Goal: Check status: Check status

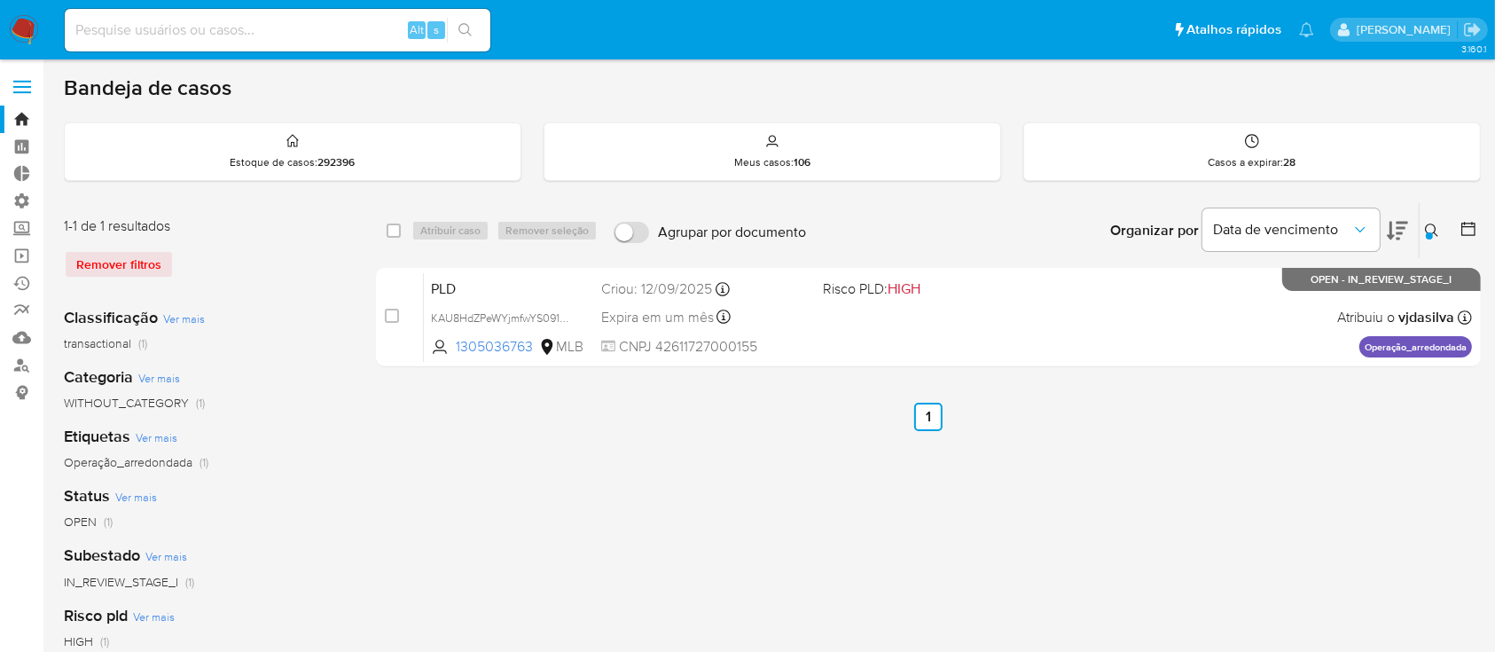
click at [275, 27] on input at bounding box center [278, 30] width 426 height 23
paste input "Y9khONBc65wM5ZYH3AFNTyyb"
type input "Y9khONBc65wM5ZYH3AFNTyyb"
click at [474, 24] on button "search-icon" at bounding box center [465, 30] width 36 height 25
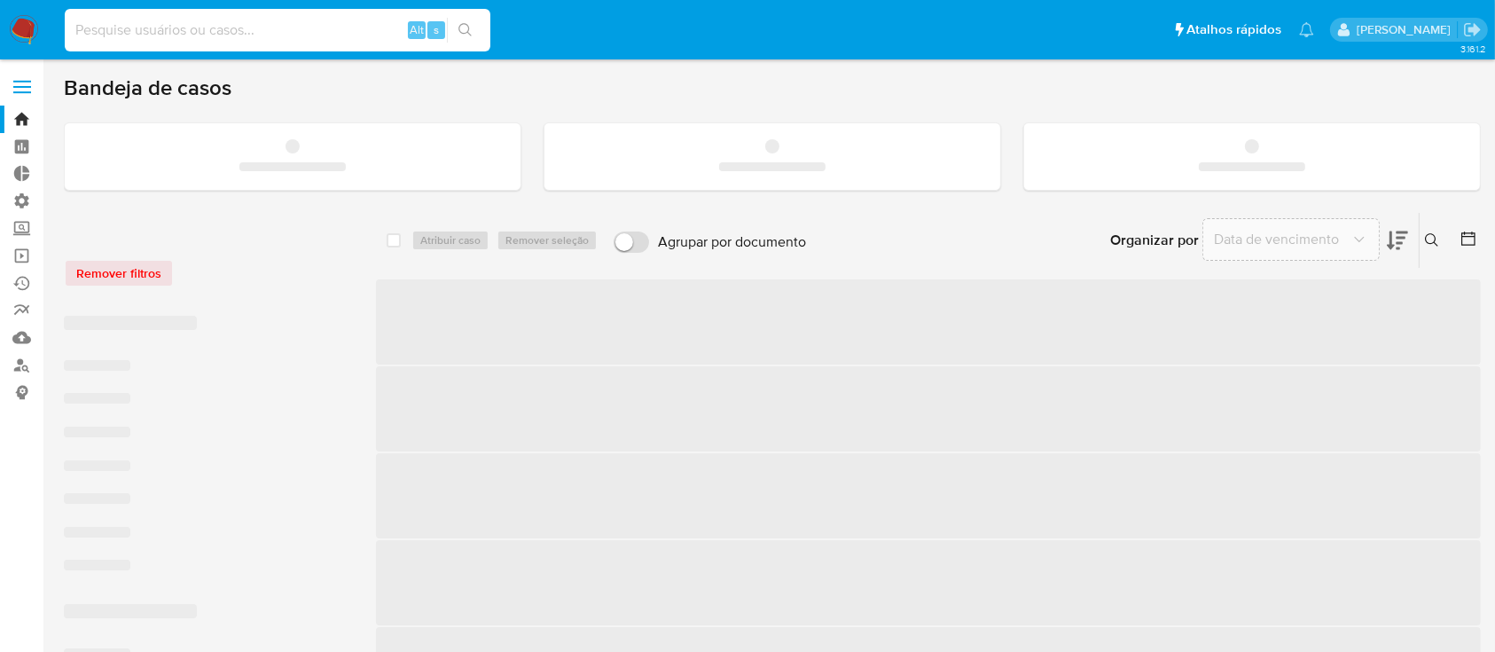
click at [241, 20] on input at bounding box center [278, 30] width 426 height 23
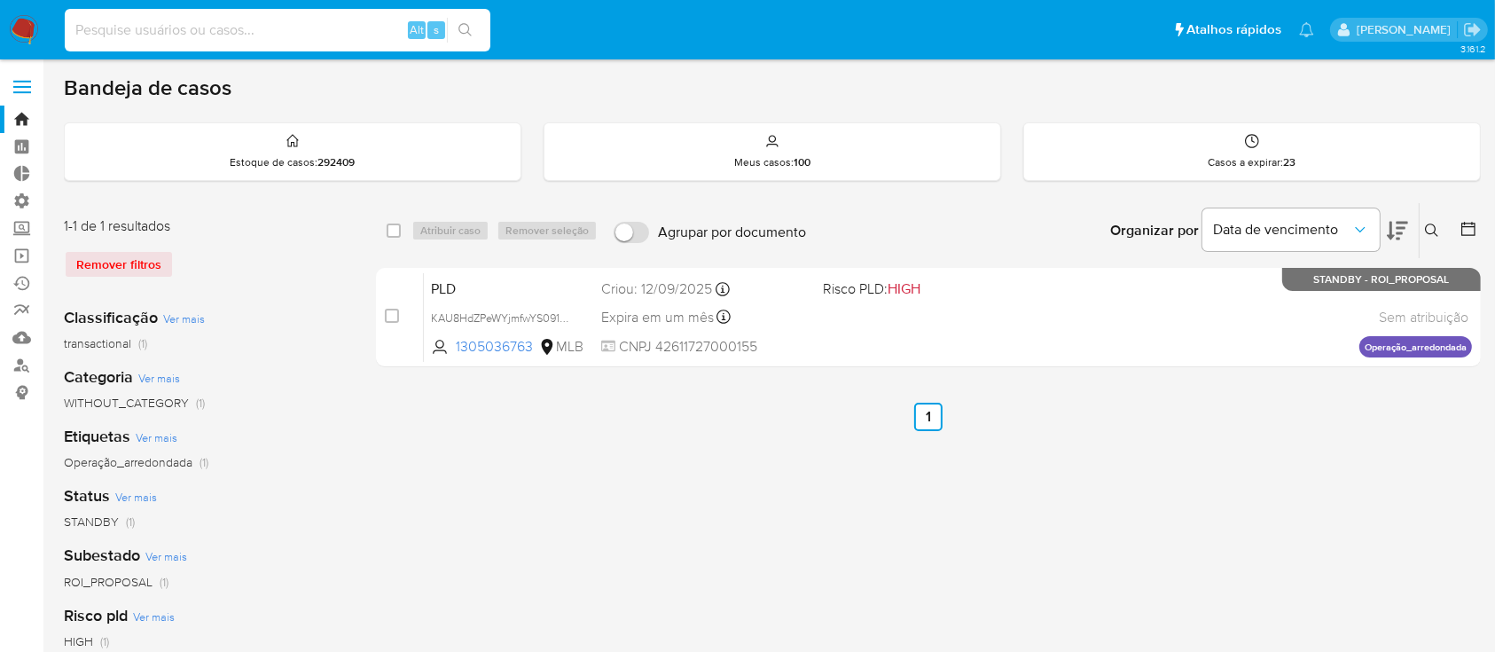
paste input "Y9khONBc65wM5ZYH3AFNTyyb"
type input "Y9khONBc65wM5ZYH3AFNTyyb"
click at [460, 24] on icon "search-icon" at bounding box center [466, 30] width 14 height 14
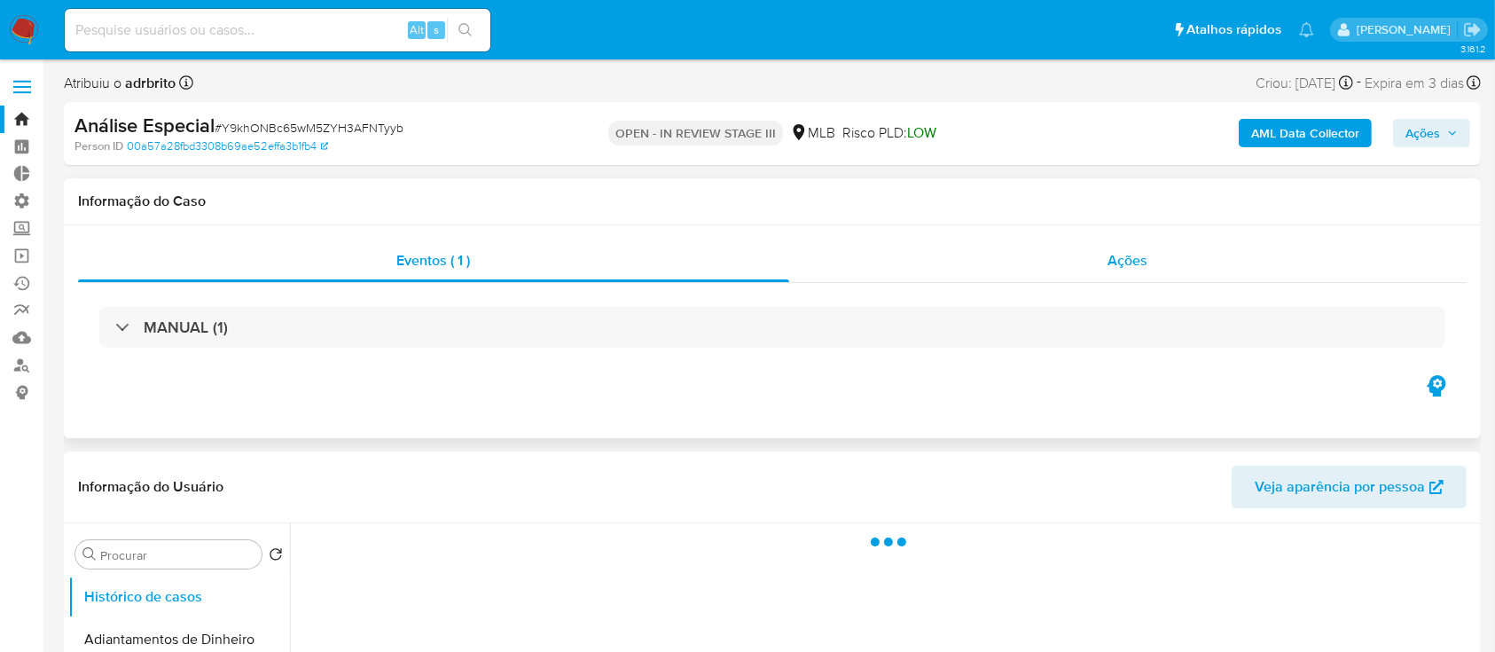
select select "10"
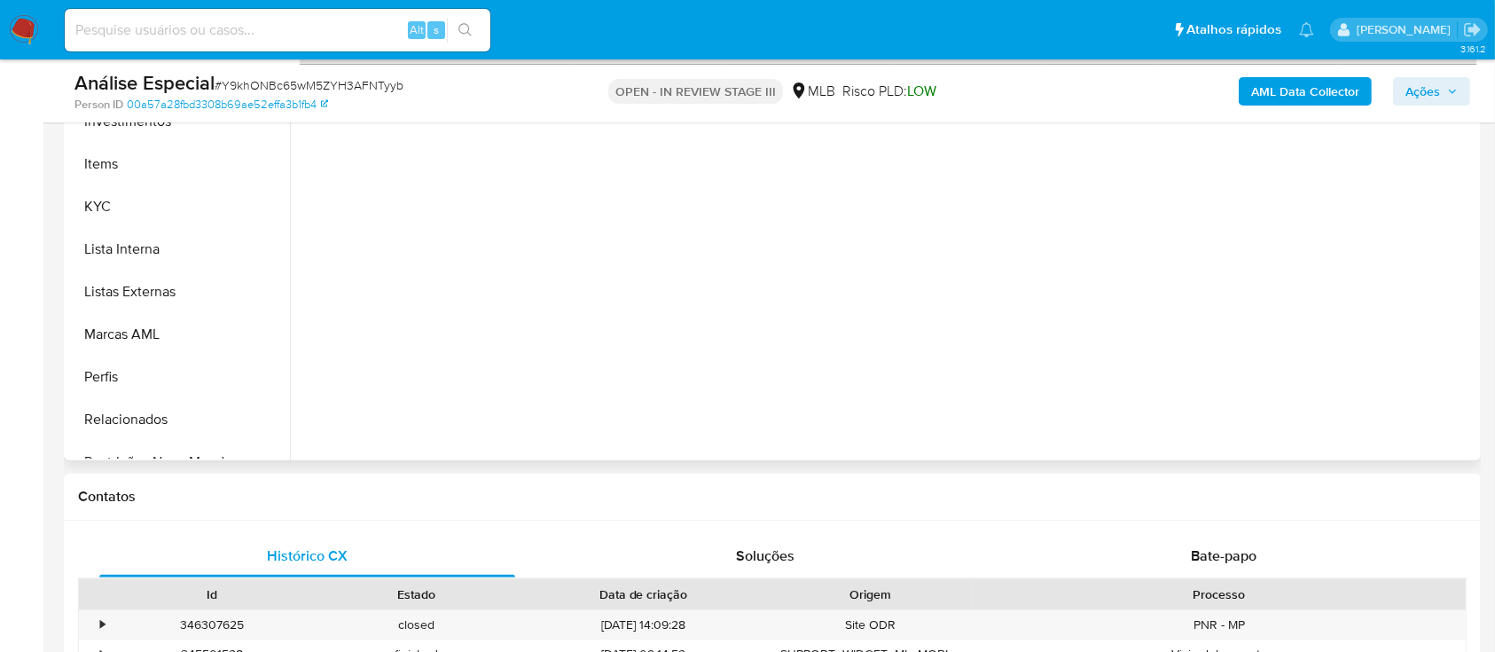
scroll to position [920, 0]
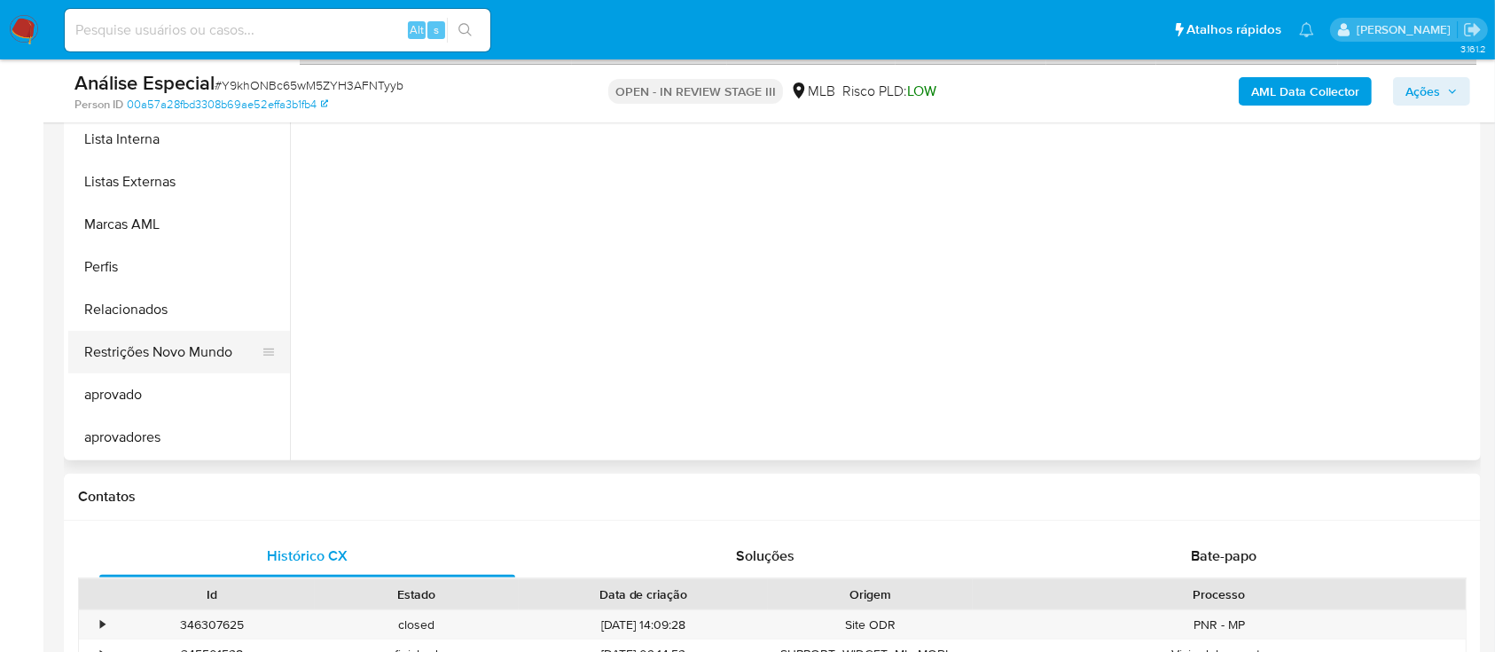
click at [200, 370] on button "Restrições Novo Mundo" at bounding box center [172, 352] width 208 height 43
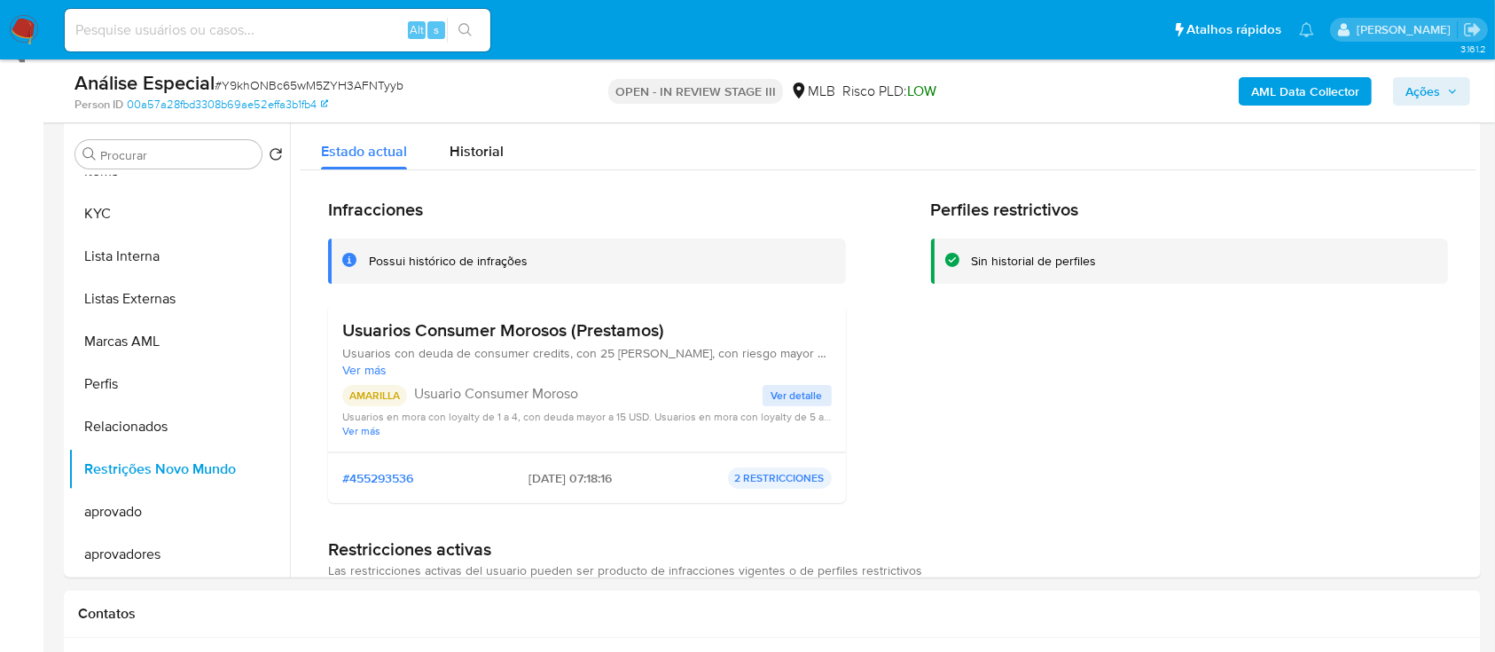
scroll to position [356, 0]
